Goal: Task Accomplishment & Management: Use online tool/utility

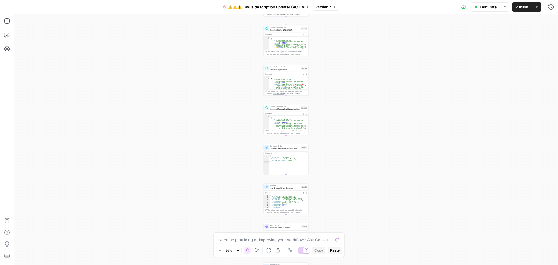
click at [7, 6] on icon "button" at bounding box center [7, 7] width 4 height 4
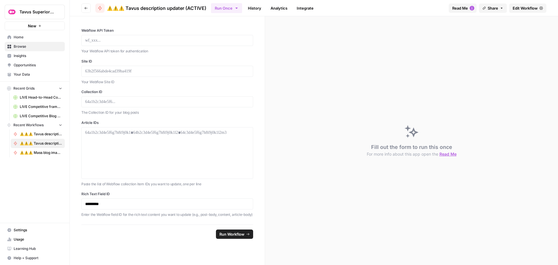
click at [22, 38] on span "Home" at bounding box center [38, 37] width 49 height 5
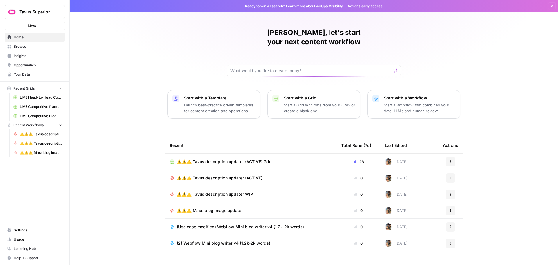
click at [232, 159] on span "⚠️⚠️⚠️ Tavus description updater (ACTIVE) Grid" at bounding box center [224, 162] width 95 height 6
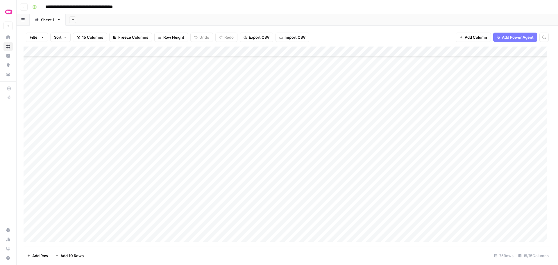
scroll to position [145, 0]
click at [306, 103] on div "Add Column" at bounding box center [288, 146] width 528 height 199
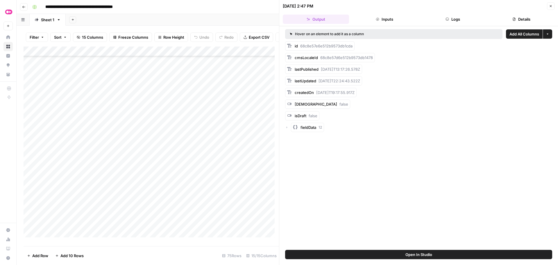
click at [435, 17] on button "Logs" at bounding box center [453, 19] width 66 height 9
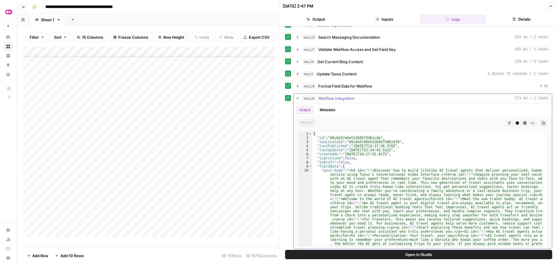
scroll to position [48, 0]
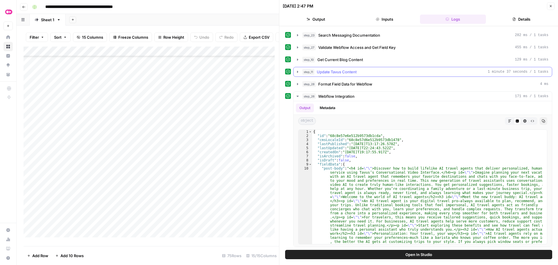
click at [296, 75] on button "step_11 Update Tavus Content 1 minute 37 seconds / 1 tasks" at bounding box center [423, 71] width 259 height 9
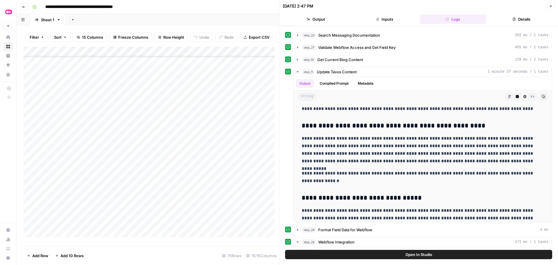
scroll to position [116, 0]
click at [224, 107] on div "Add Column" at bounding box center [152, 144] width 256 height 195
click at [247, 107] on div "Add Column" at bounding box center [152, 144] width 256 height 195
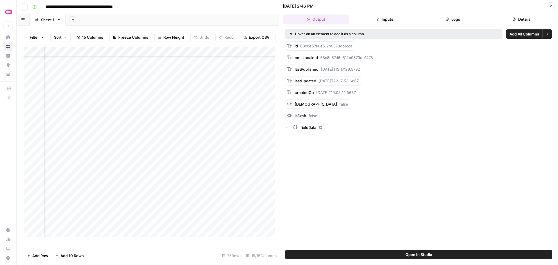
click at [444, 21] on button "Logs" at bounding box center [453, 19] width 66 height 9
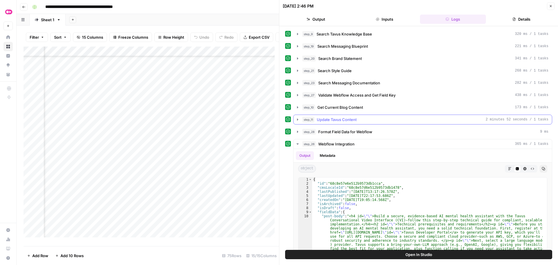
click at [298, 118] on icon "button" at bounding box center [297, 119] width 5 height 5
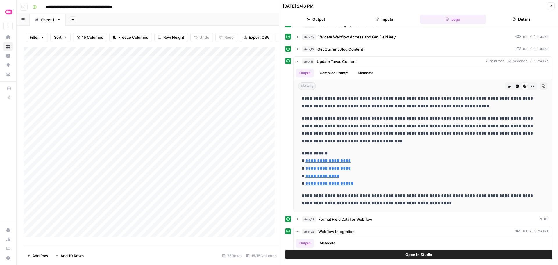
click at [227, 95] on div "Add Column" at bounding box center [152, 144] width 256 height 195
click at [220, 94] on div "Add Column" at bounding box center [152, 144] width 256 height 195
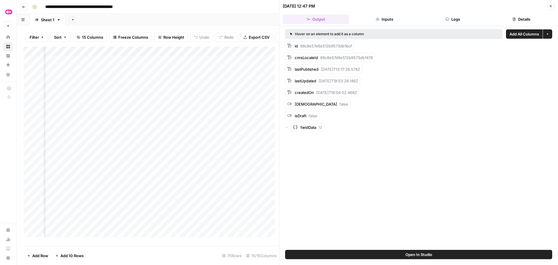
click at [443, 19] on button "Logs" at bounding box center [453, 19] width 66 height 9
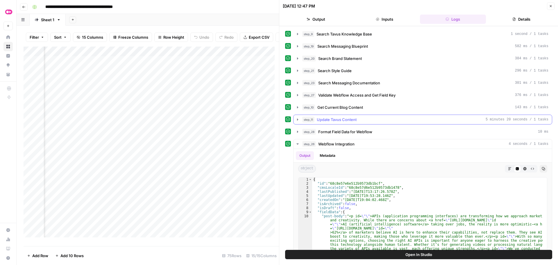
click at [297, 118] on icon "button" at bounding box center [297, 119] width 5 height 5
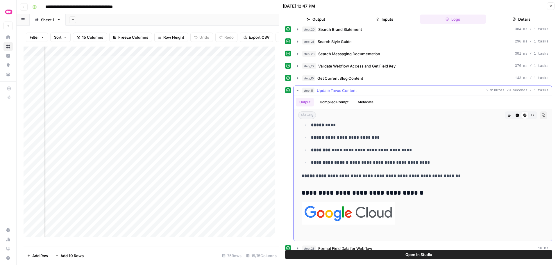
scroll to position [2239, 0]
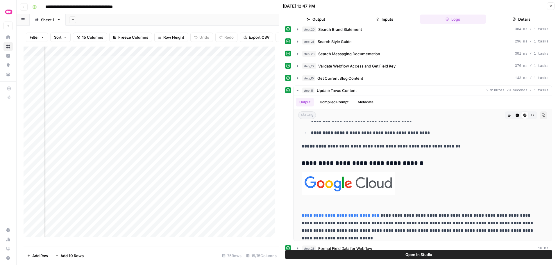
click at [550, 7] on icon "button" at bounding box center [550, 5] width 3 height 3
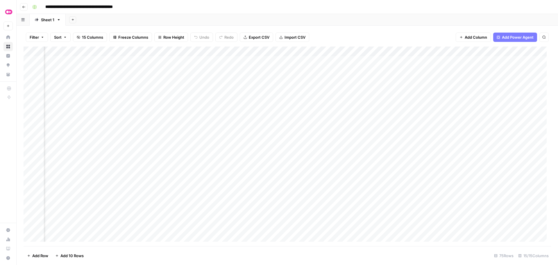
scroll to position [0, 87]
